Goal: Browse casually

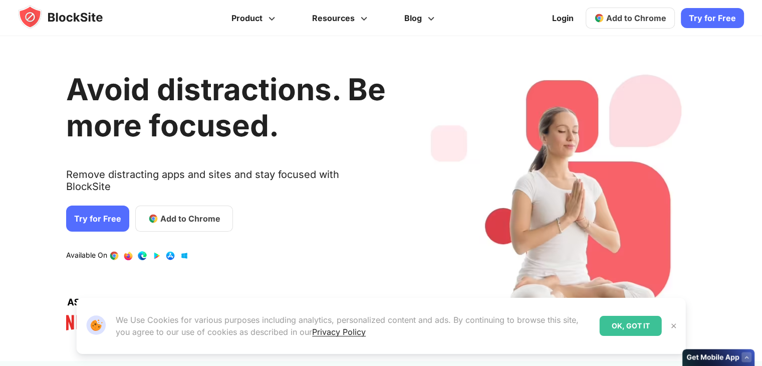
click at [251, 176] on text "Remove distracting apps and sites and stay focused with BlockSite" at bounding box center [226, 184] width 320 height 32
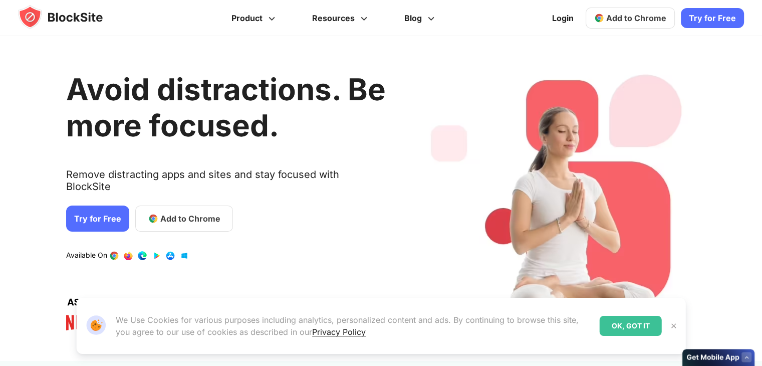
click at [251, 176] on text "Remove distracting apps and sites and stay focused with BlockSite" at bounding box center [226, 184] width 320 height 32
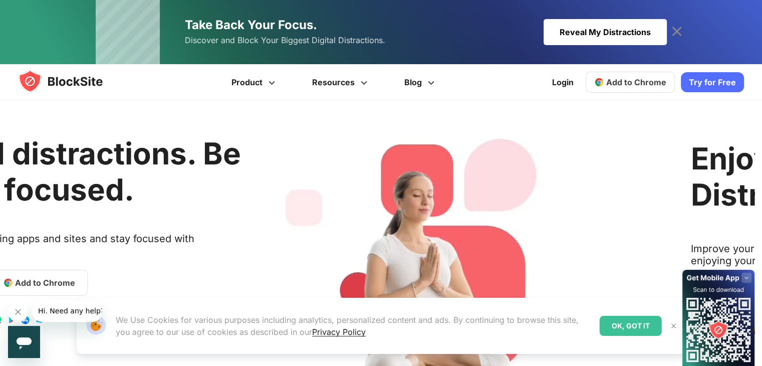
click at [241, 245] on text "Remove distracting apps and sites and stay focused with BlockSite" at bounding box center [81, 248] width 320 height 32
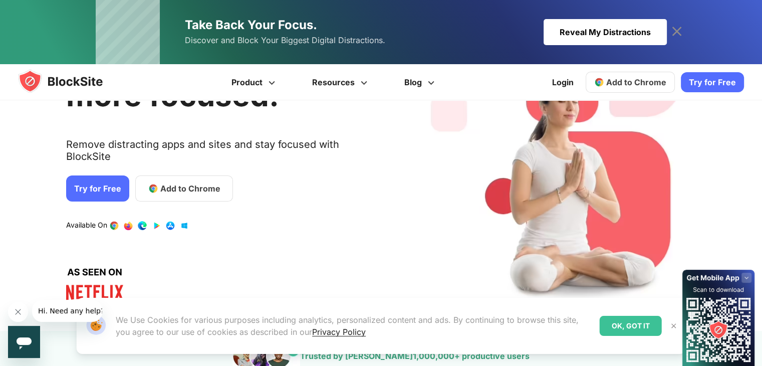
scroll to position [100, 0]
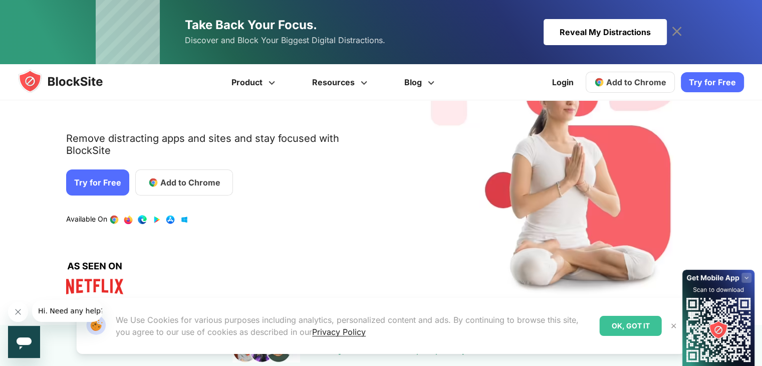
click at [748, 277] on rect at bounding box center [746, 278] width 10 height 10
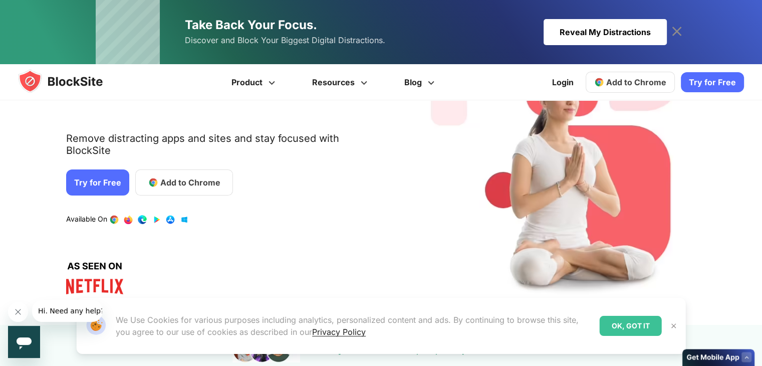
click at [239, 141] on text "Remove distracting apps and sites and stay focused with BlockSite" at bounding box center [226, 148] width 320 height 32
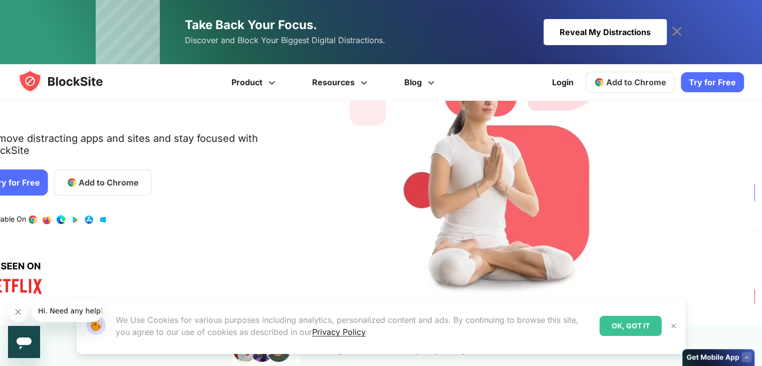
click at [154, 141] on text "Remove distracting apps and sites and stay focused with BlockSite" at bounding box center [145, 148] width 320 height 32
